Goal: Register for event/course

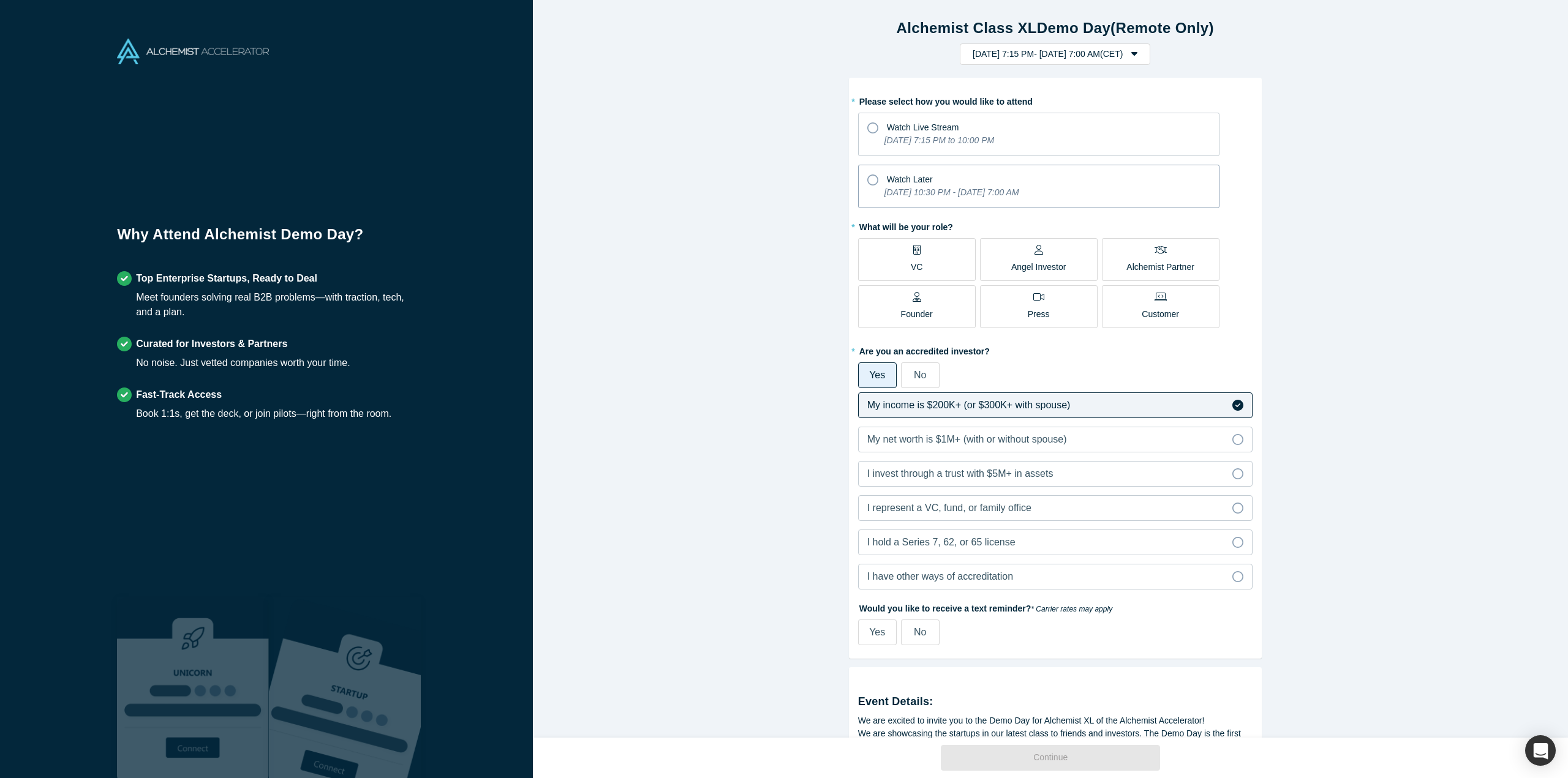
click at [936, 189] on icon "[DATE] 10:30 PM - [DATE] 7:00 AM" at bounding box center [952, 191] width 135 height 10
click at [0, 0] on input "Watch Later [DATE] 10:30 PM - [DATE] 7:00 AM" at bounding box center [0, 0] width 0 height 0
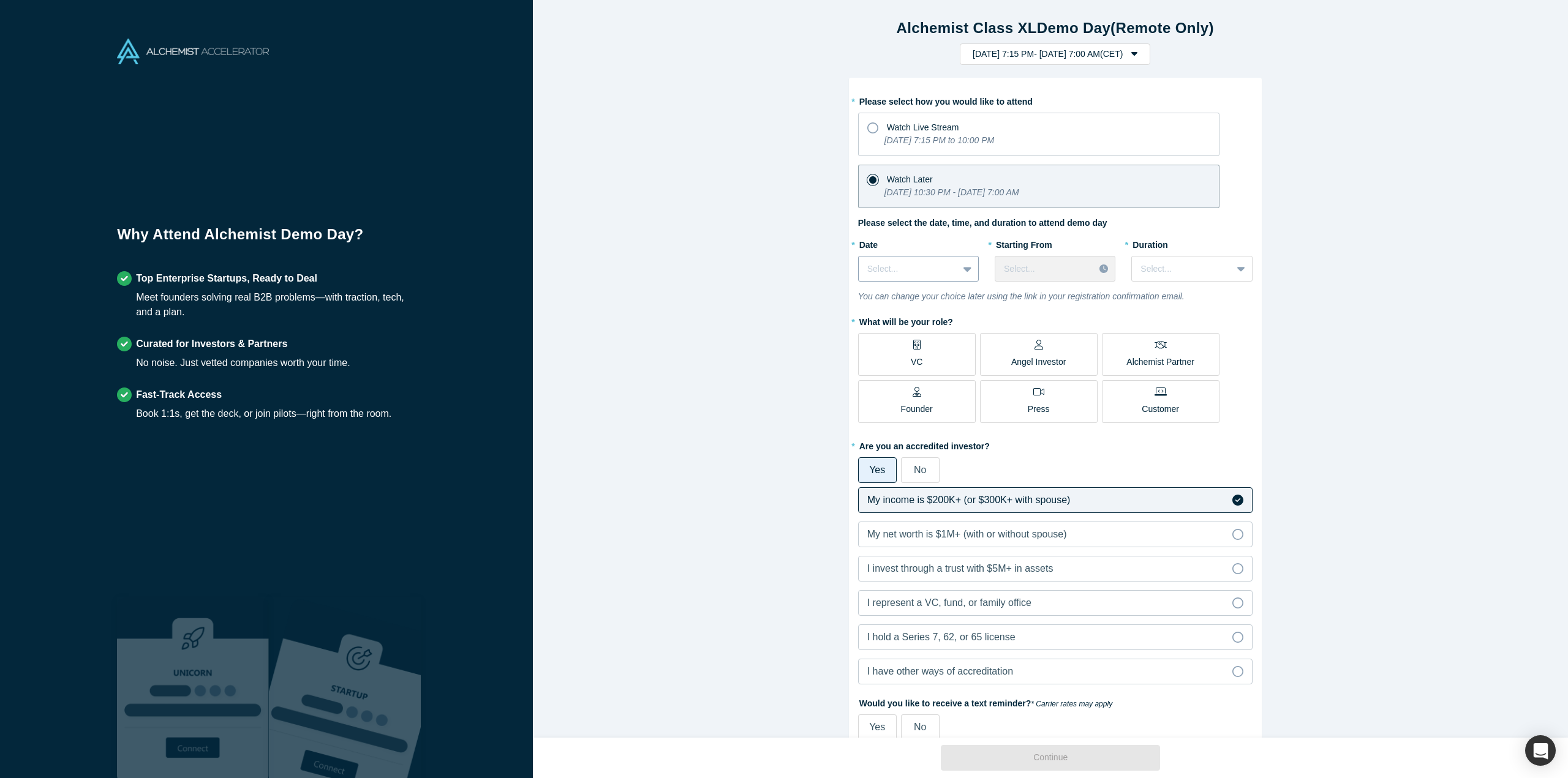
click at [940, 270] on div at bounding box center [909, 268] width 82 height 15
click at [919, 370] on div "[DATE]" at bounding box center [918, 371] width 121 height 23
drag, startPoint x: 1023, startPoint y: 281, endPoint x: 1032, endPoint y: 275, distance: 10.8
click at [1026, 278] on div "* Starting From Select..." at bounding box center [1055, 262] width 121 height 56
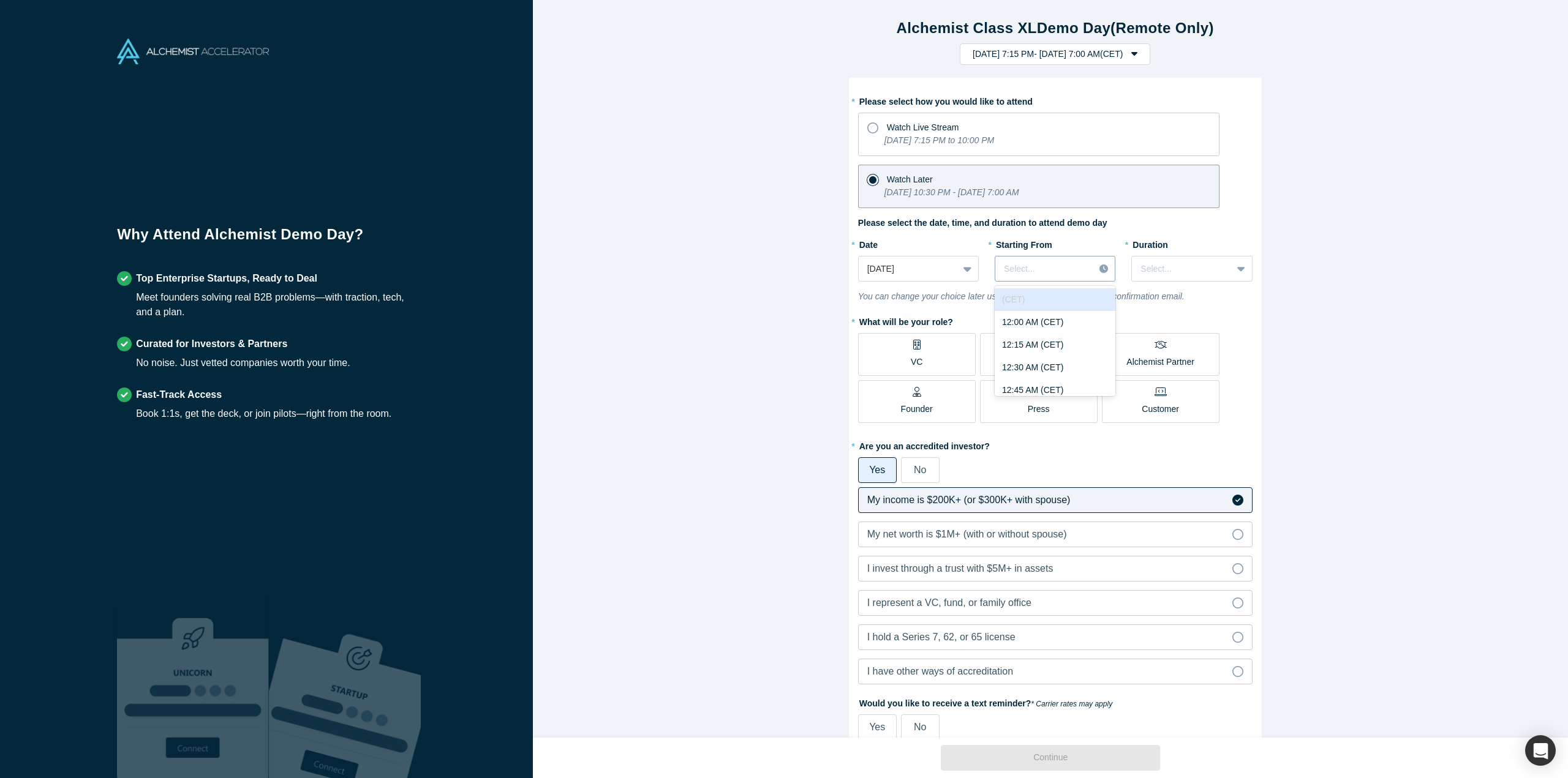
click at [1038, 271] on div at bounding box center [1045, 268] width 82 height 15
click at [1036, 294] on div "3:00 PM (CET)" at bounding box center [1055, 289] width 121 height 23
click at [1187, 261] on div at bounding box center [1182, 268] width 82 height 15
click at [1179, 367] on div "2 hours" at bounding box center [1191, 368] width 121 height 23
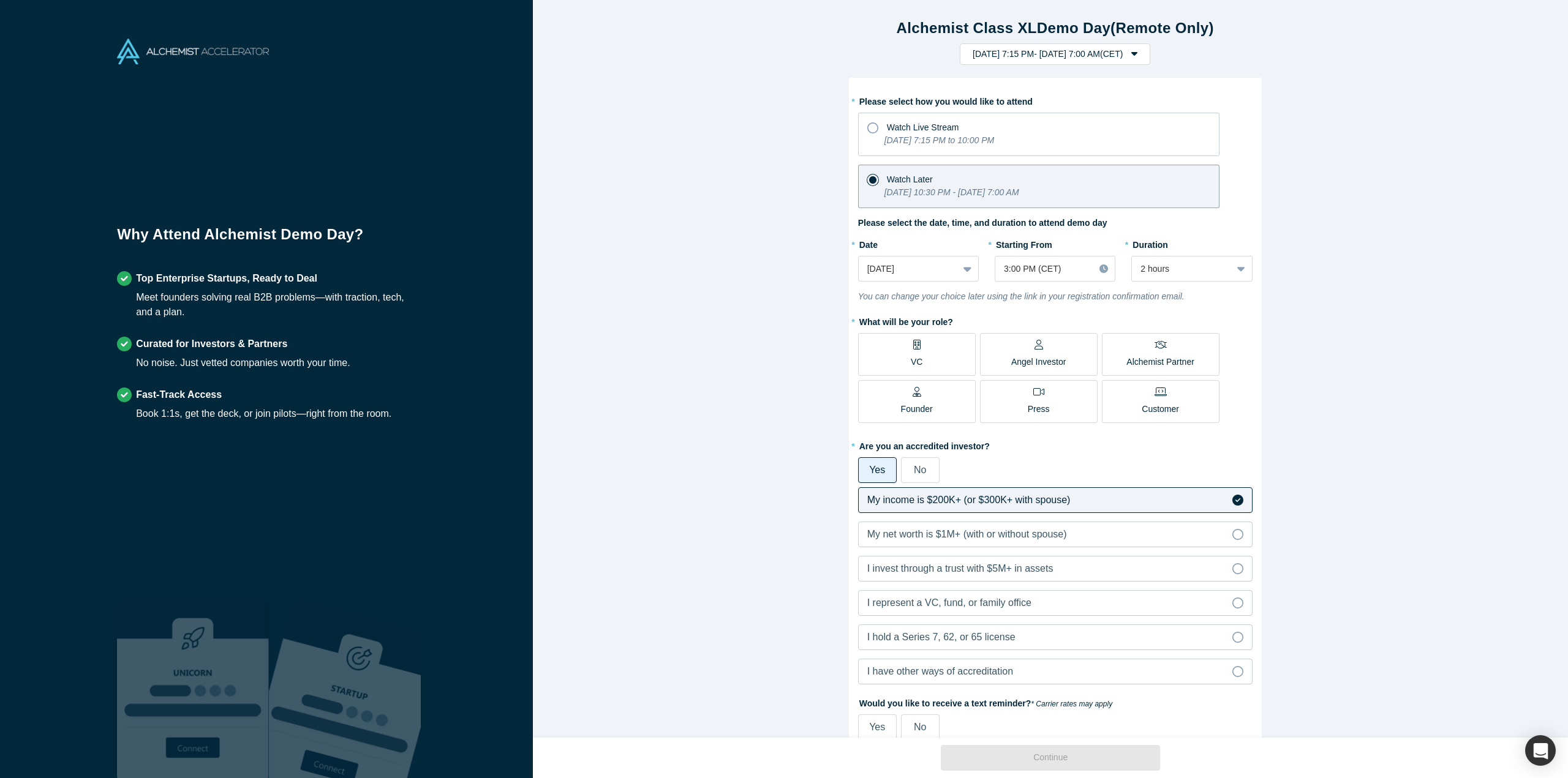
click at [1035, 365] on p "Angel Investor" at bounding box center [1039, 362] width 55 height 13
click at [0, 0] on input "Angel Investor" at bounding box center [0, 0] width 0 height 0
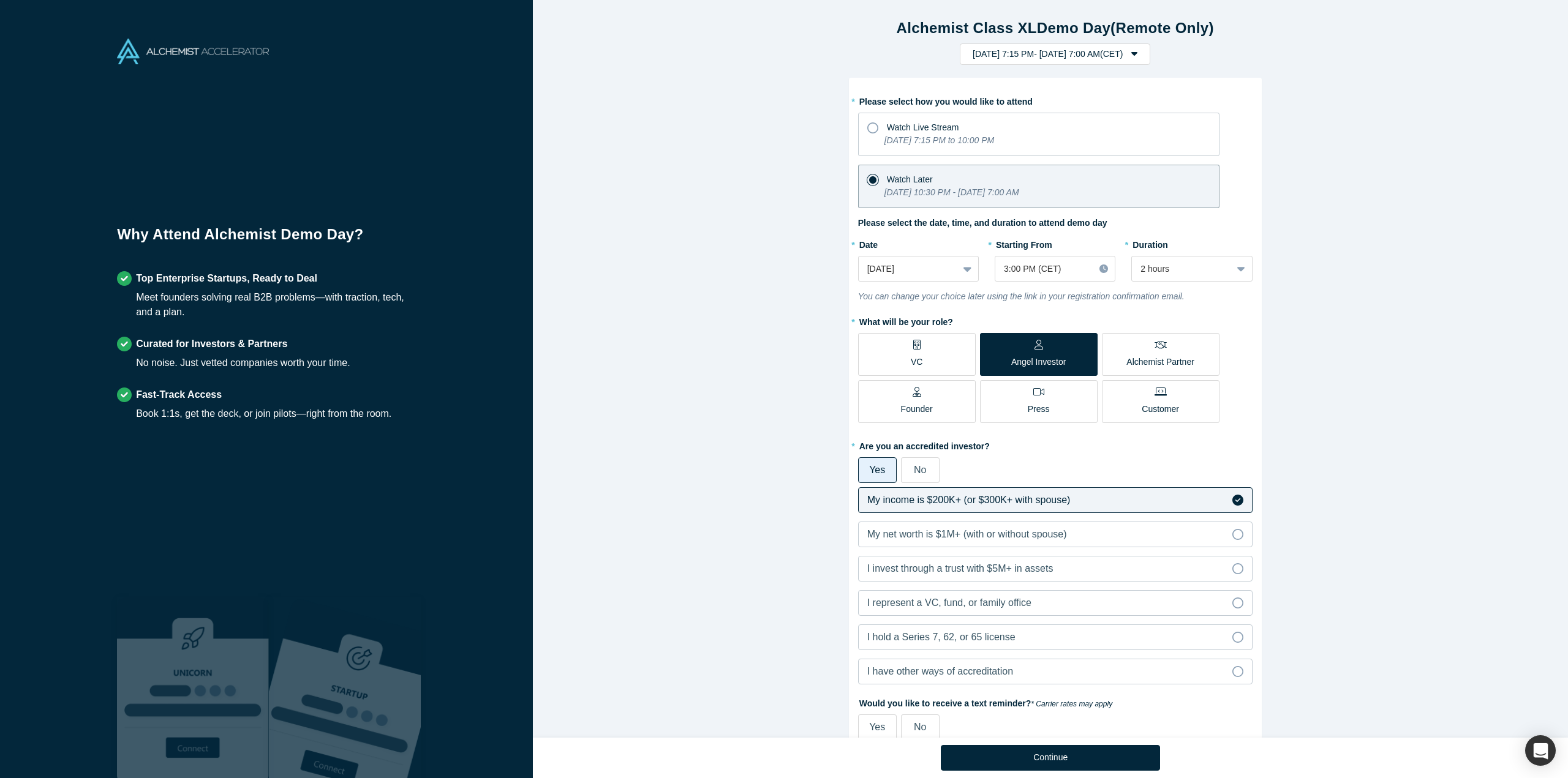
click at [1158, 358] on p "Alchemist Partner" at bounding box center [1160, 362] width 67 height 13
click at [0, 0] on input "Alchemist Partner" at bounding box center [0, 0] width 0 height 0
click at [1068, 379] on div "VC Angel Investor Alchemist Partner Founder Press Customer" at bounding box center [1039, 378] width 362 height 90
click at [1048, 356] on p "Angel Investor" at bounding box center [1039, 362] width 55 height 13
click at [0, 0] on input "Angel Investor" at bounding box center [0, 0] width 0 height 0
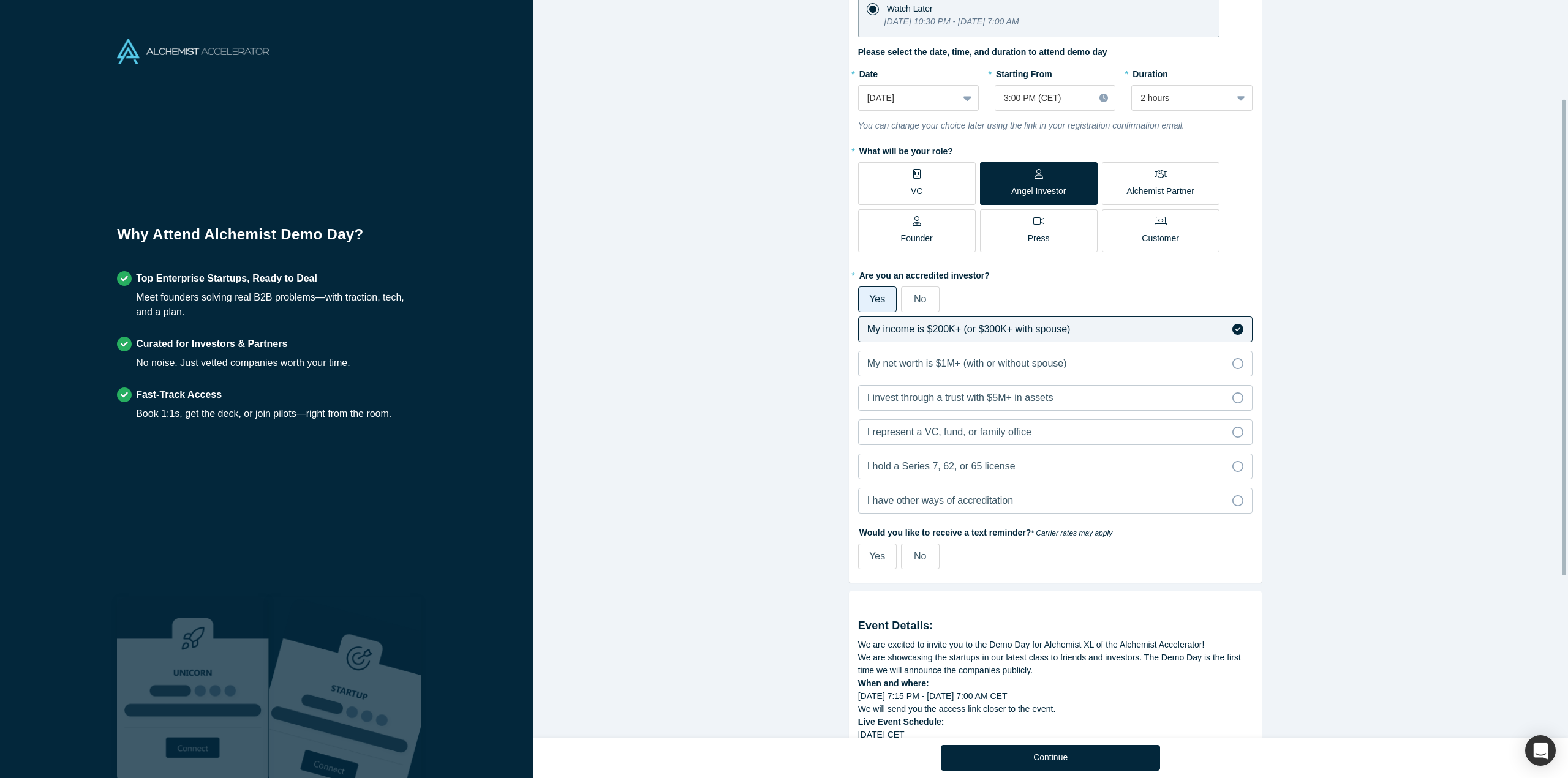
scroll to position [173, 0]
click at [914, 557] on span "No" at bounding box center [920, 555] width 12 height 11
click at [0, 0] on input "No" at bounding box center [0, 0] width 0 height 0
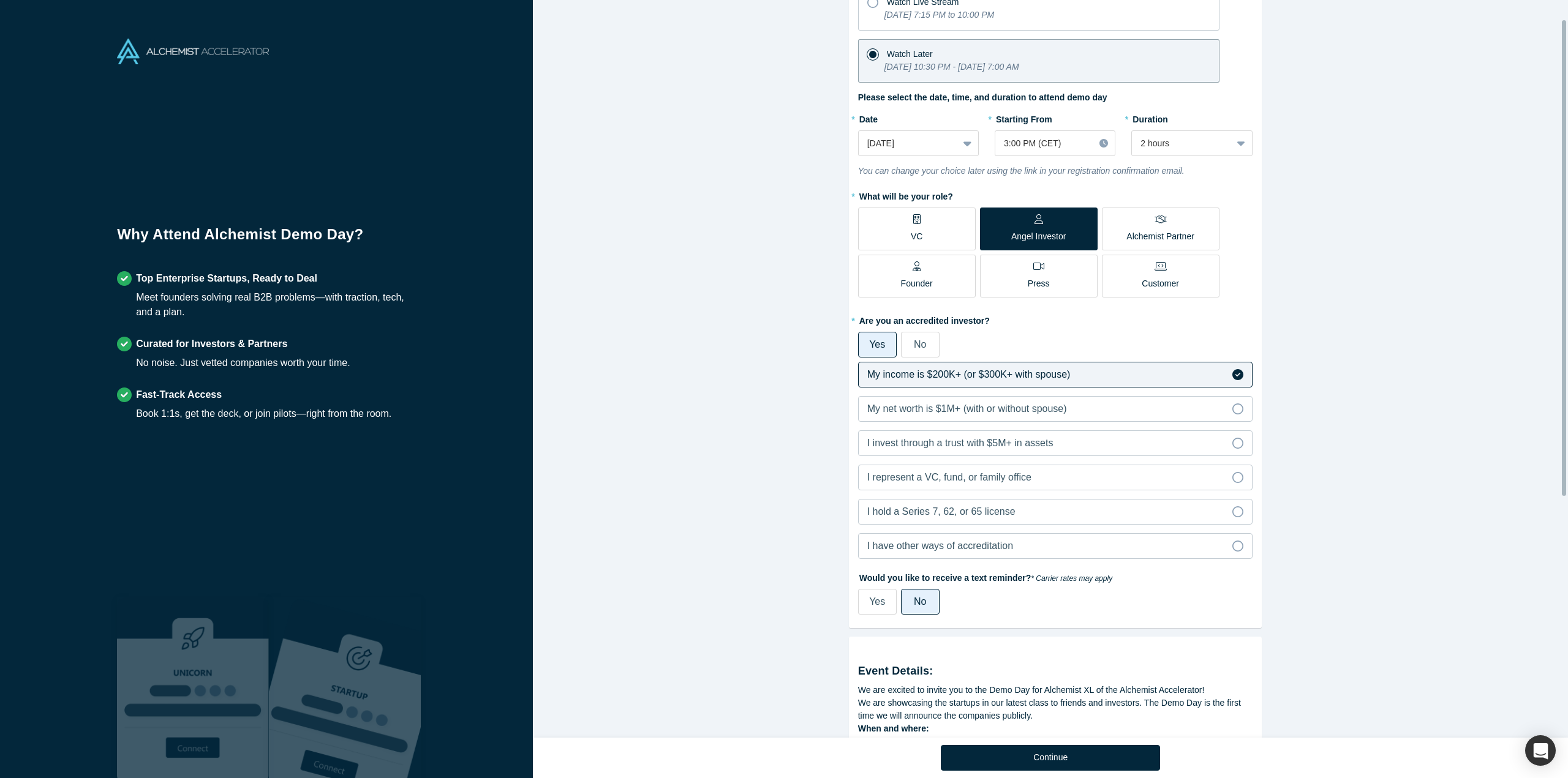
scroll to position [0, 0]
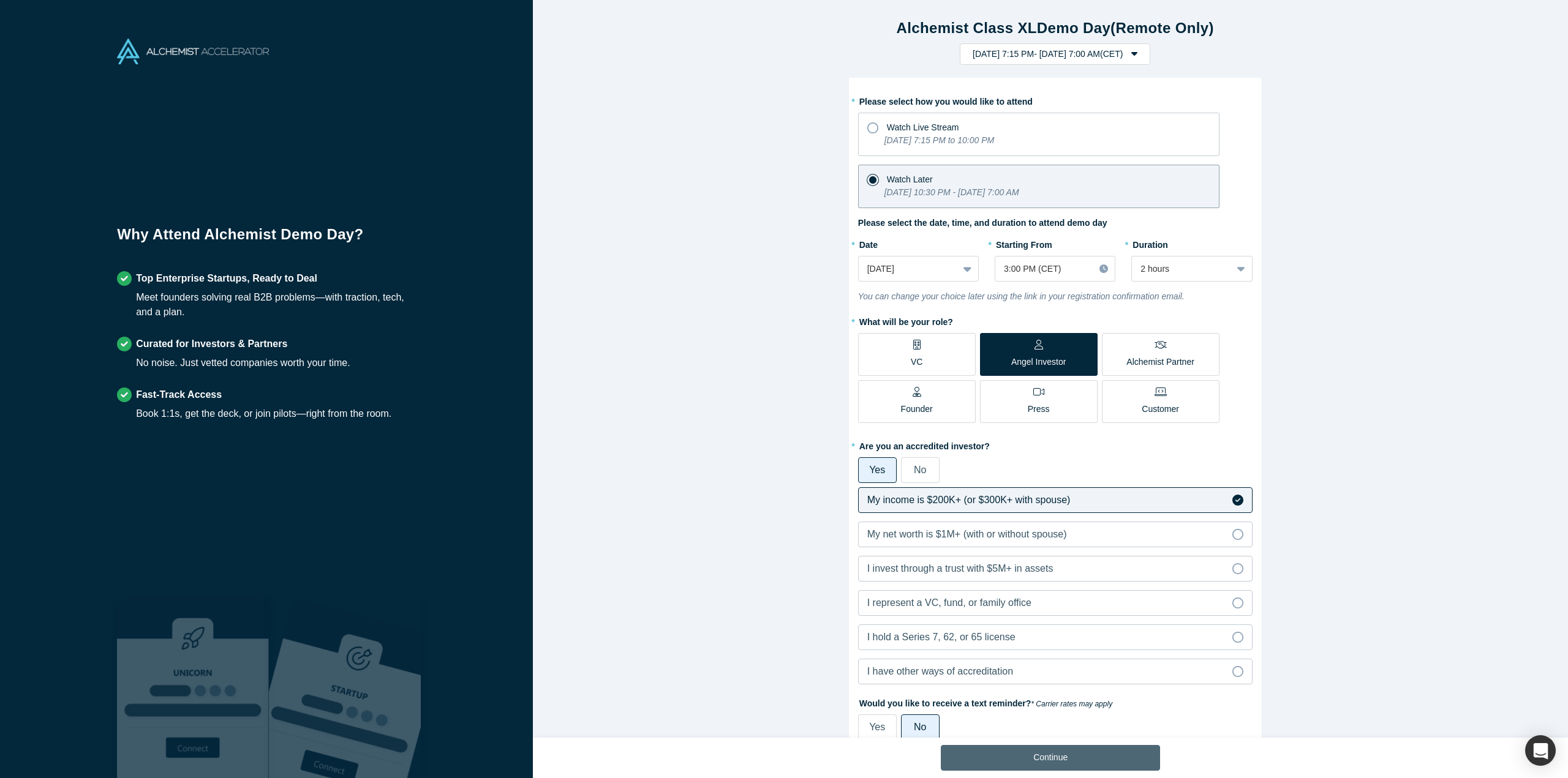
click at [1036, 749] on button "Continue" at bounding box center [1049, 758] width 219 height 26
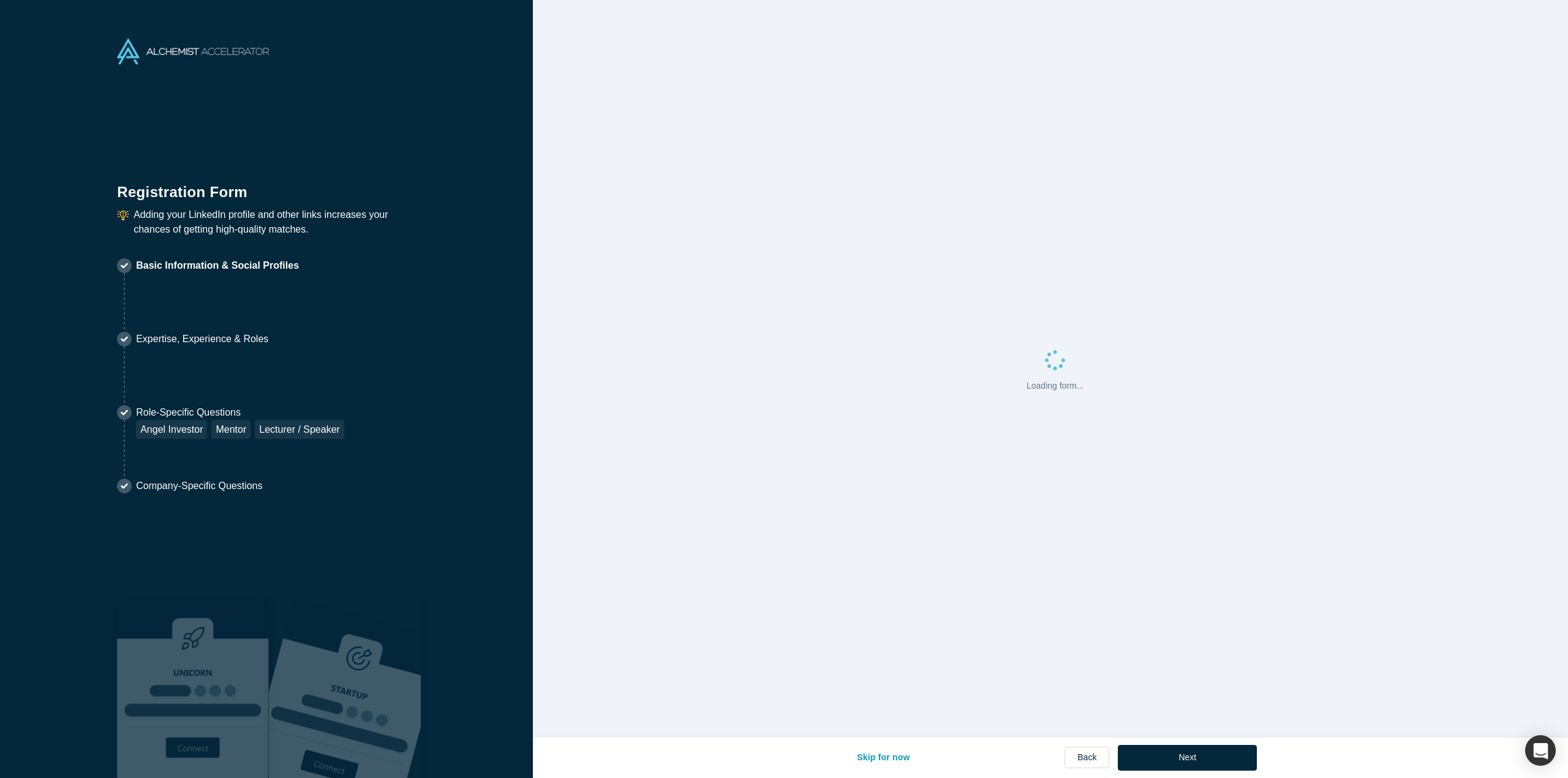
select select "US"
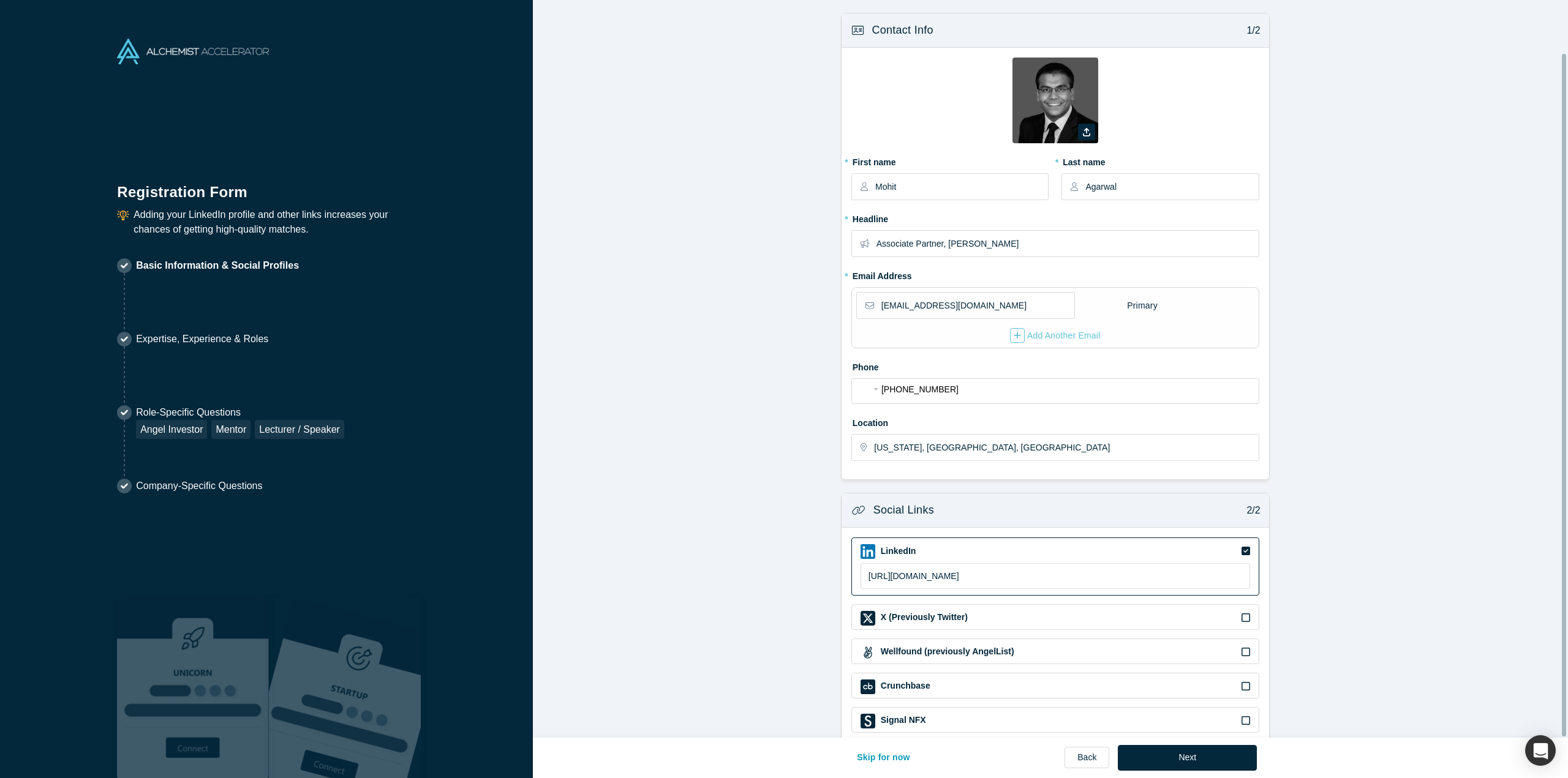
scroll to position [57, 0]
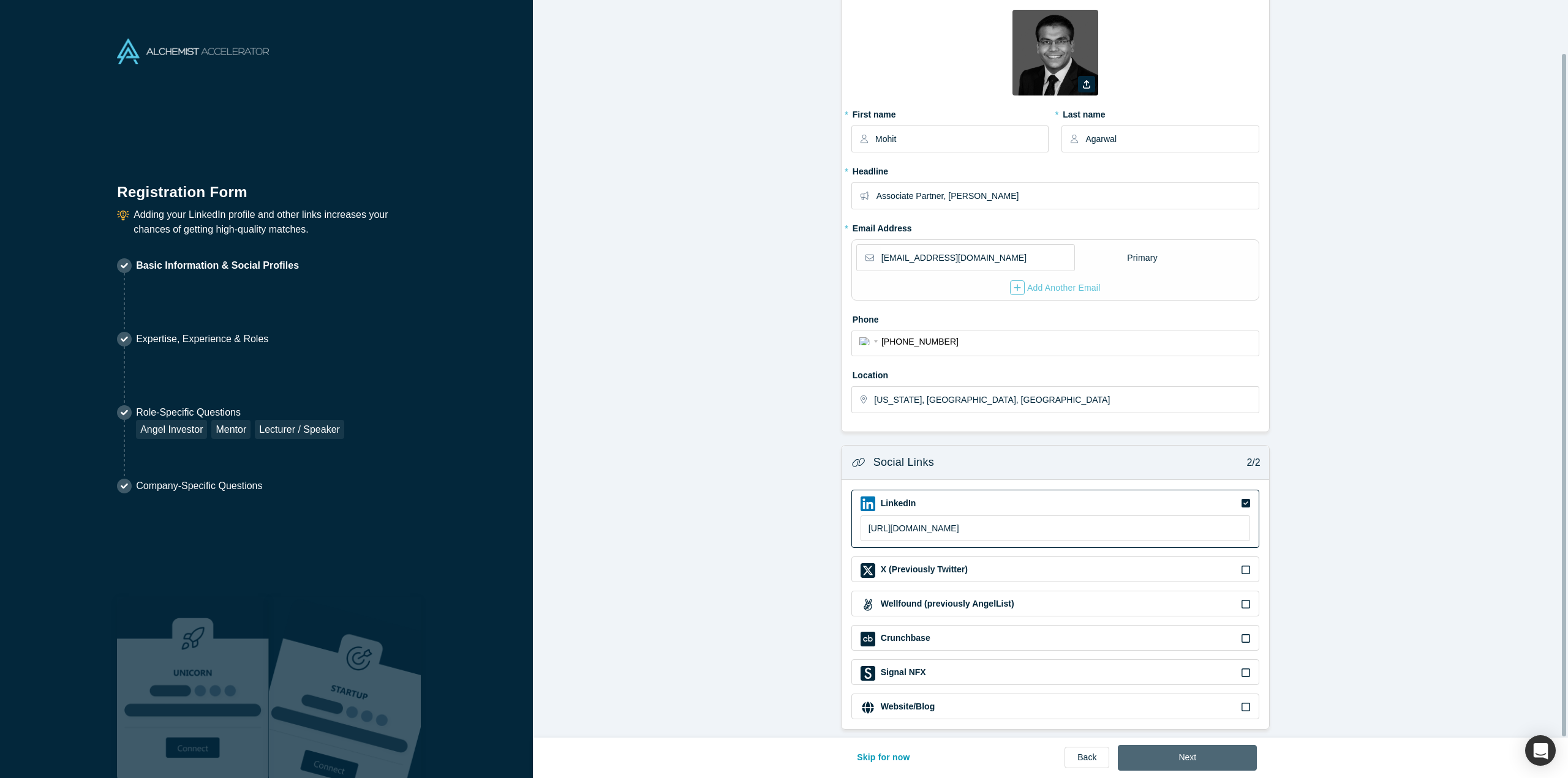
click at [1208, 753] on button "Next" at bounding box center [1187, 758] width 139 height 26
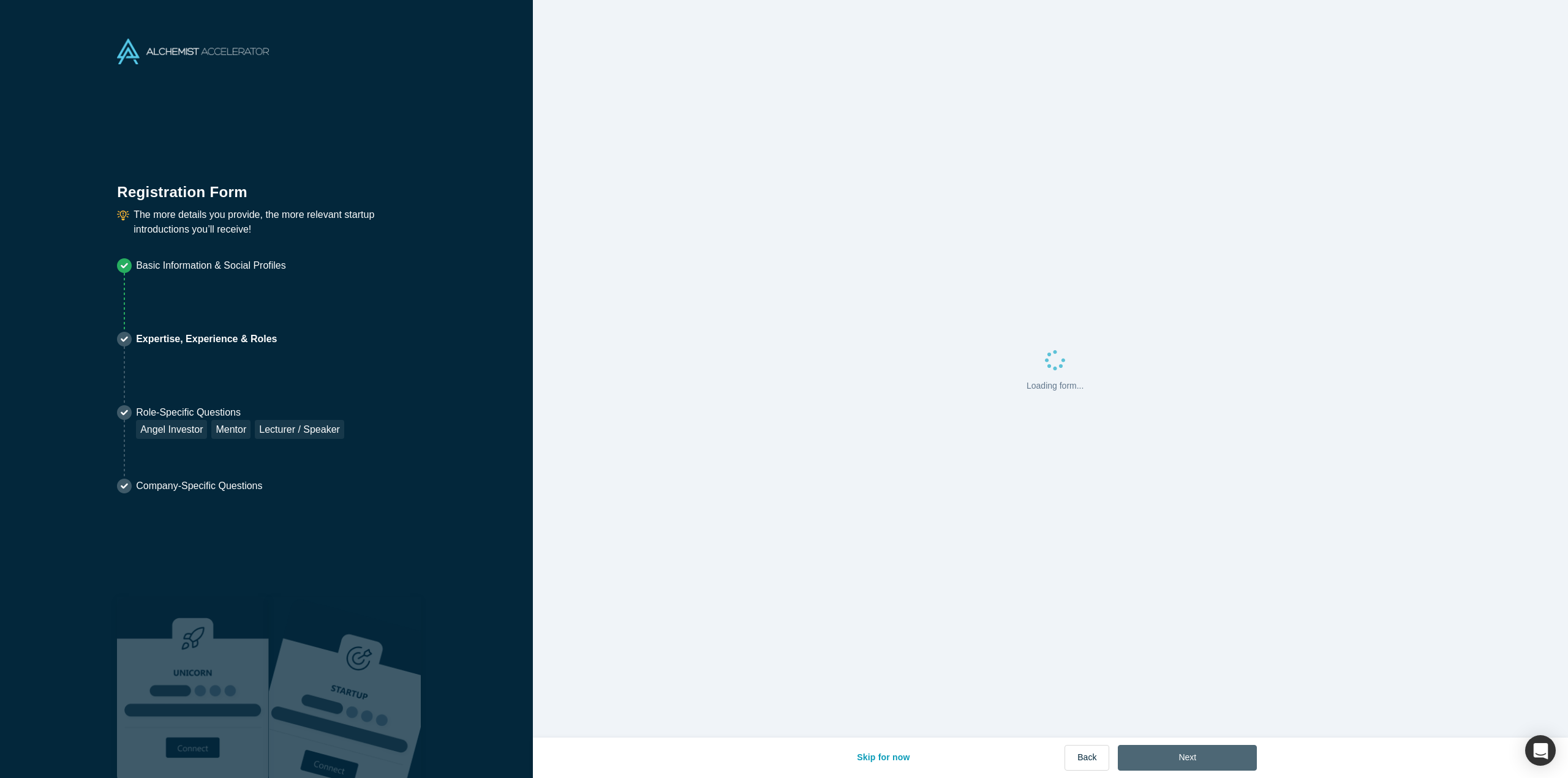
scroll to position [0, 0]
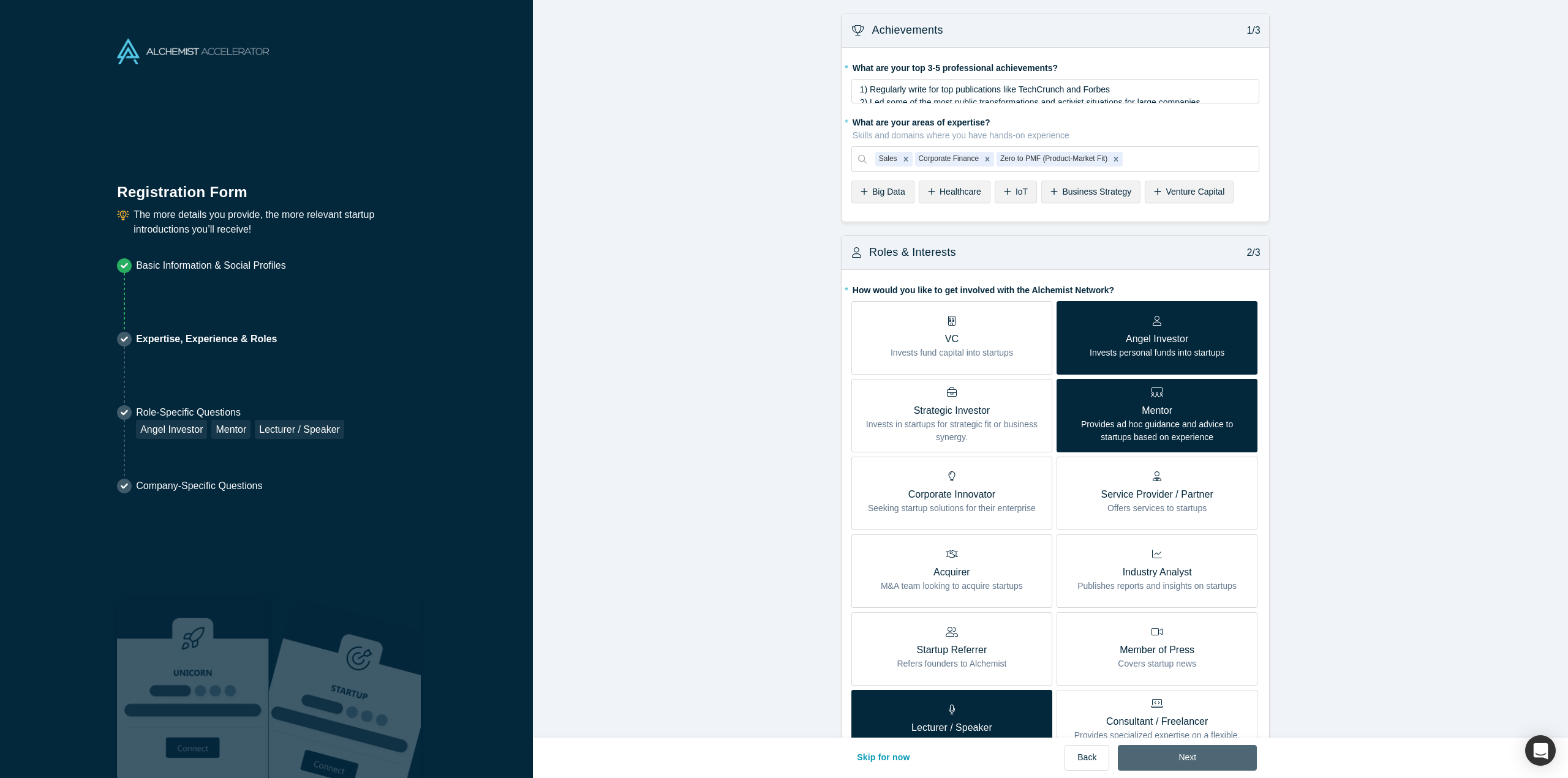
click at [1163, 754] on button "Next" at bounding box center [1187, 758] width 139 height 26
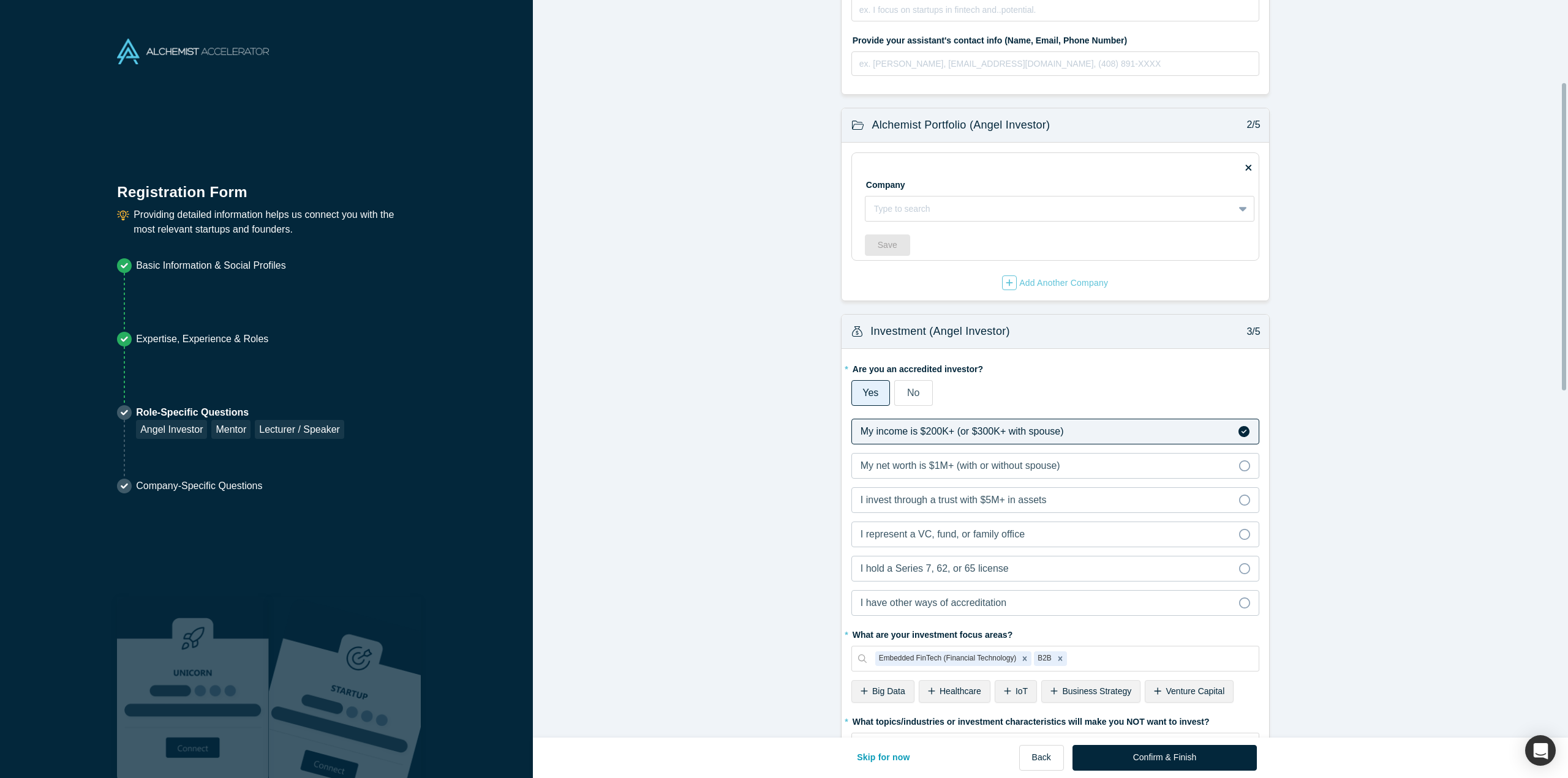
scroll to position [268, 0]
click at [1177, 762] on button "Confirm & Finish" at bounding box center [1165, 758] width 184 height 26
